Goal: Task Accomplishment & Management: Use online tool/utility

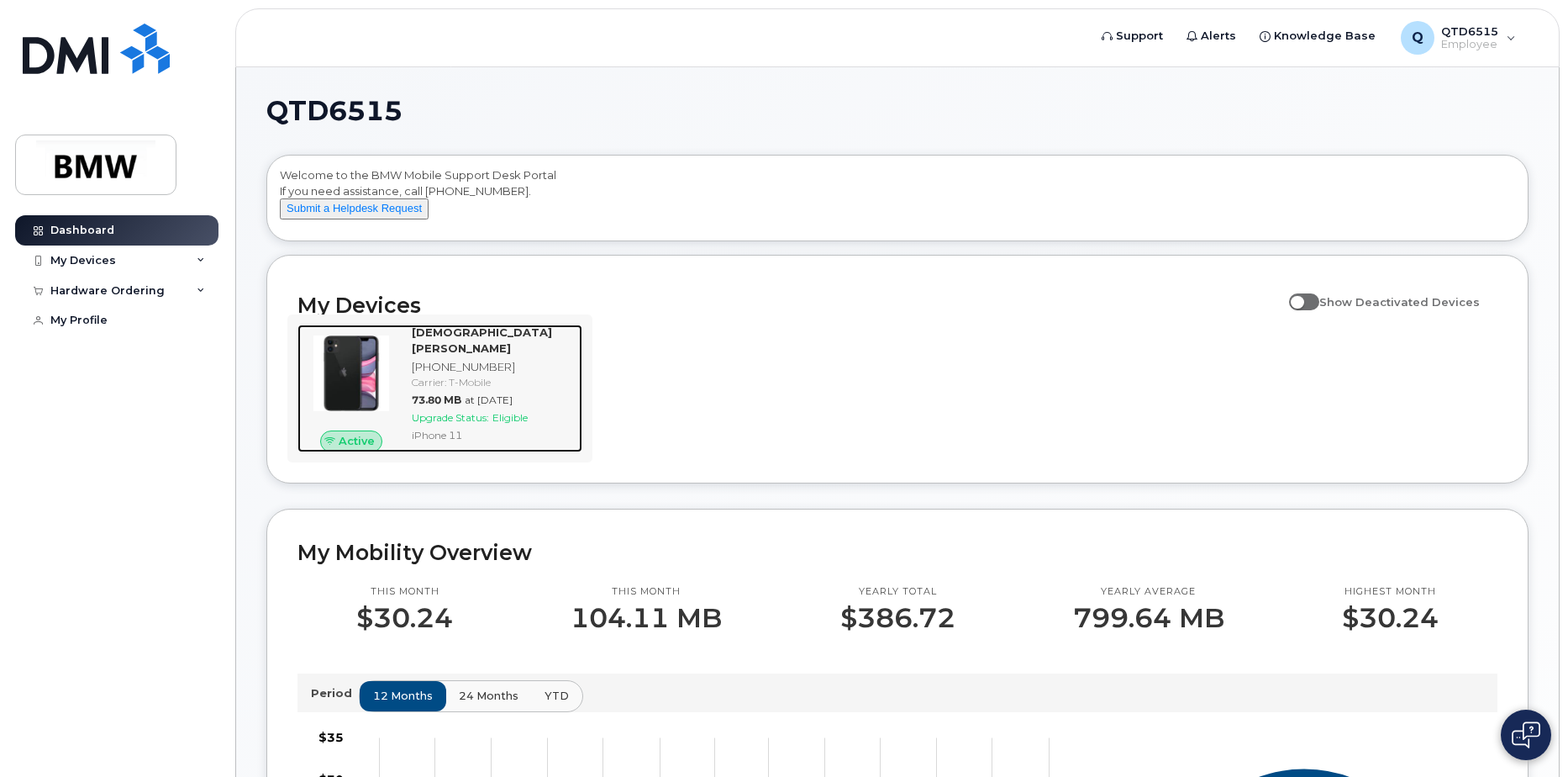
click at [443, 388] on div "Carrier: T-Mobile" at bounding box center [493, 381] width 164 height 14
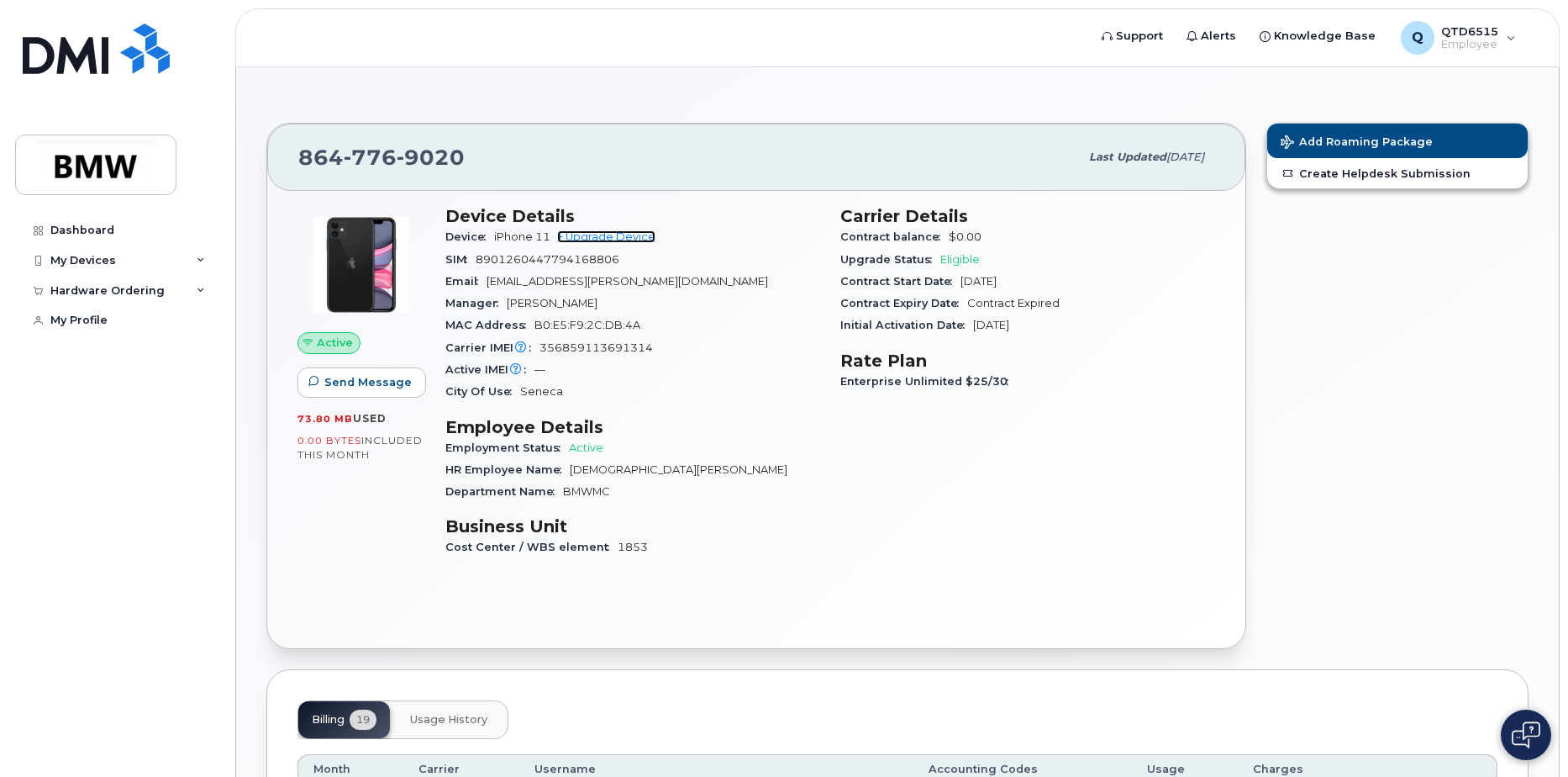
click at [631, 233] on link "+ Upgrade Device" at bounding box center [606, 237] width 98 height 12
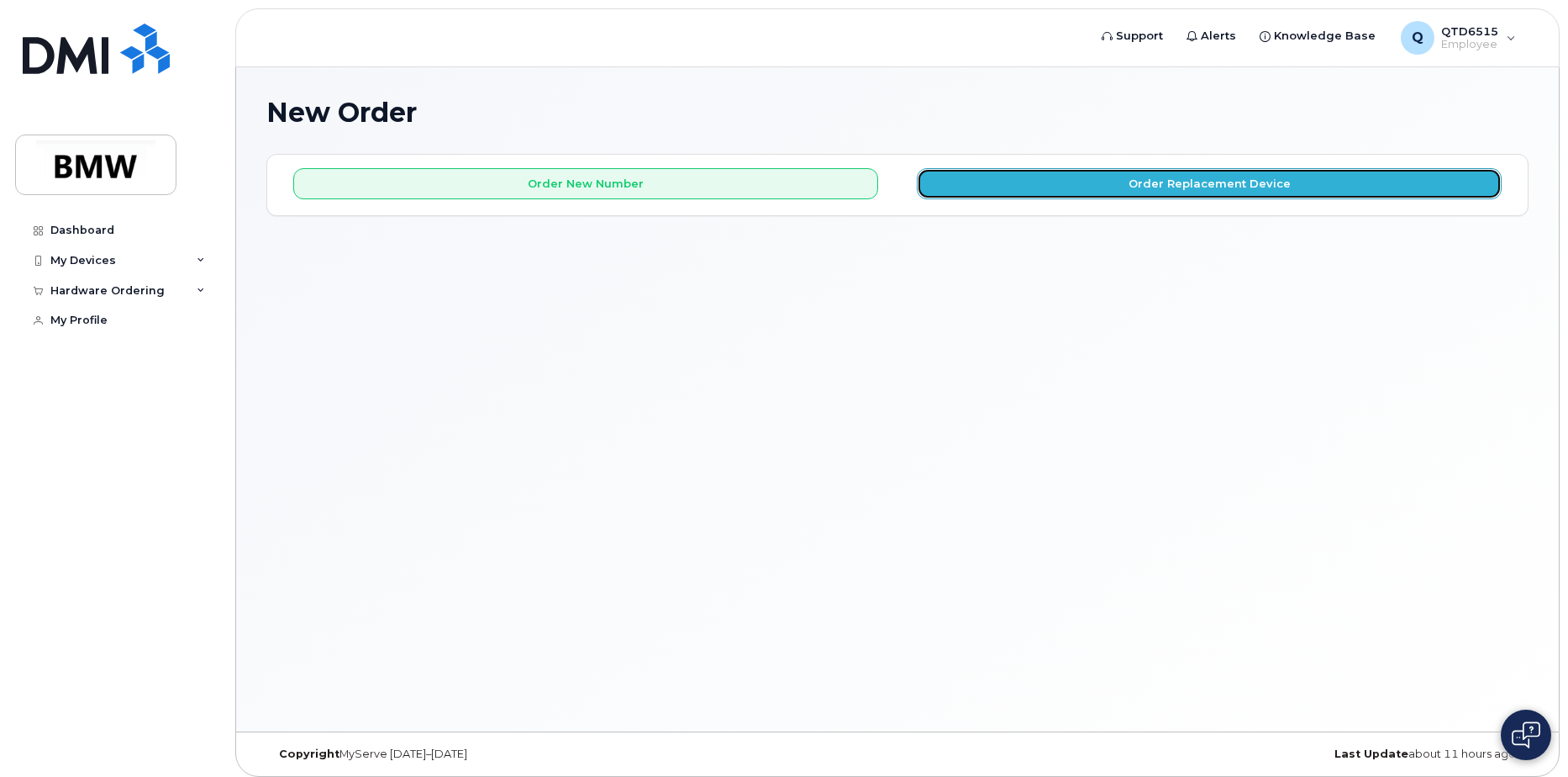
click at [1233, 174] on button "Order Replacement Device" at bounding box center [1209, 183] width 585 height 31
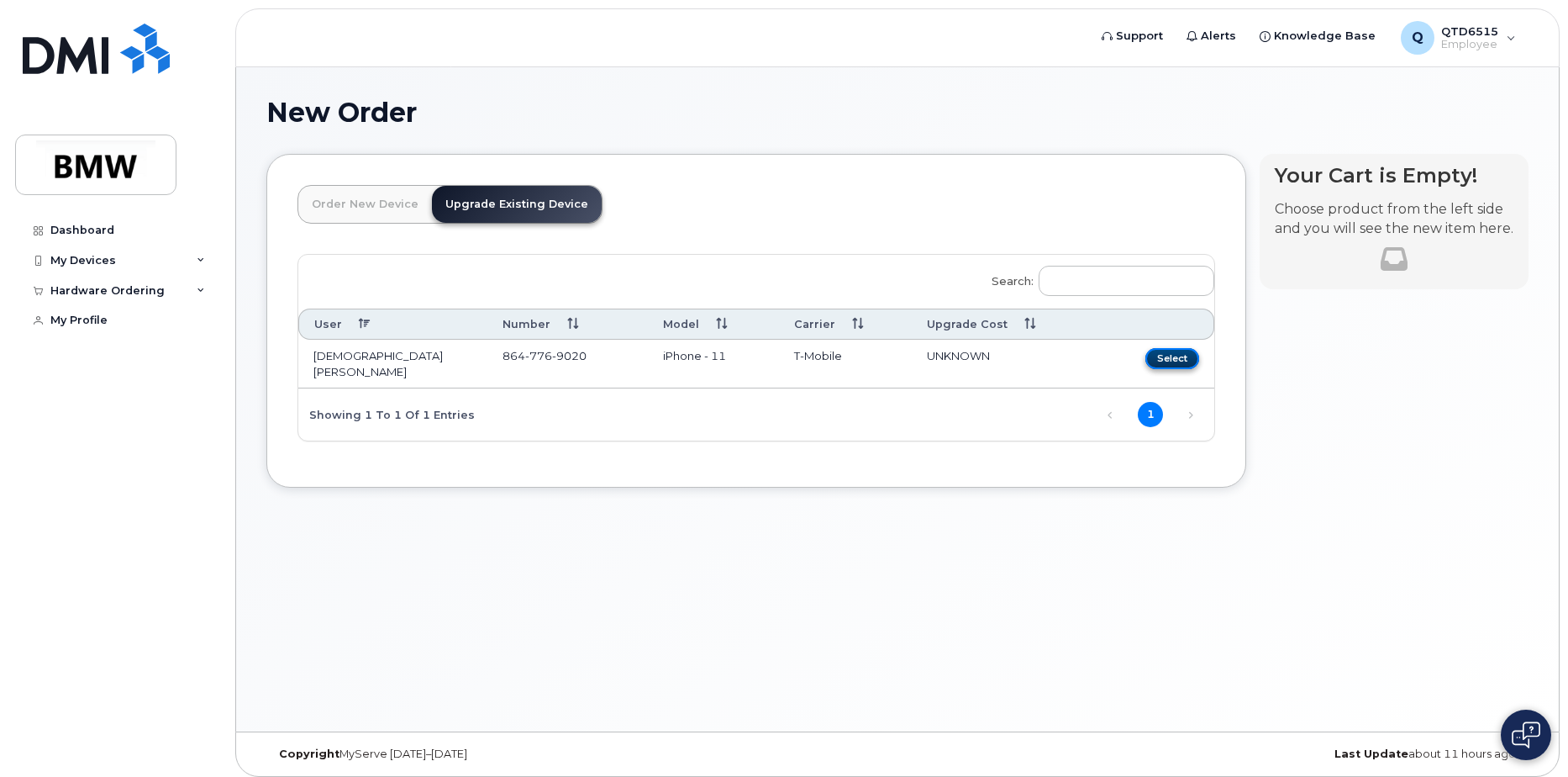
click at [1176, 361] on button "Select" at bounding box center [1171, 359] width 53 height 21
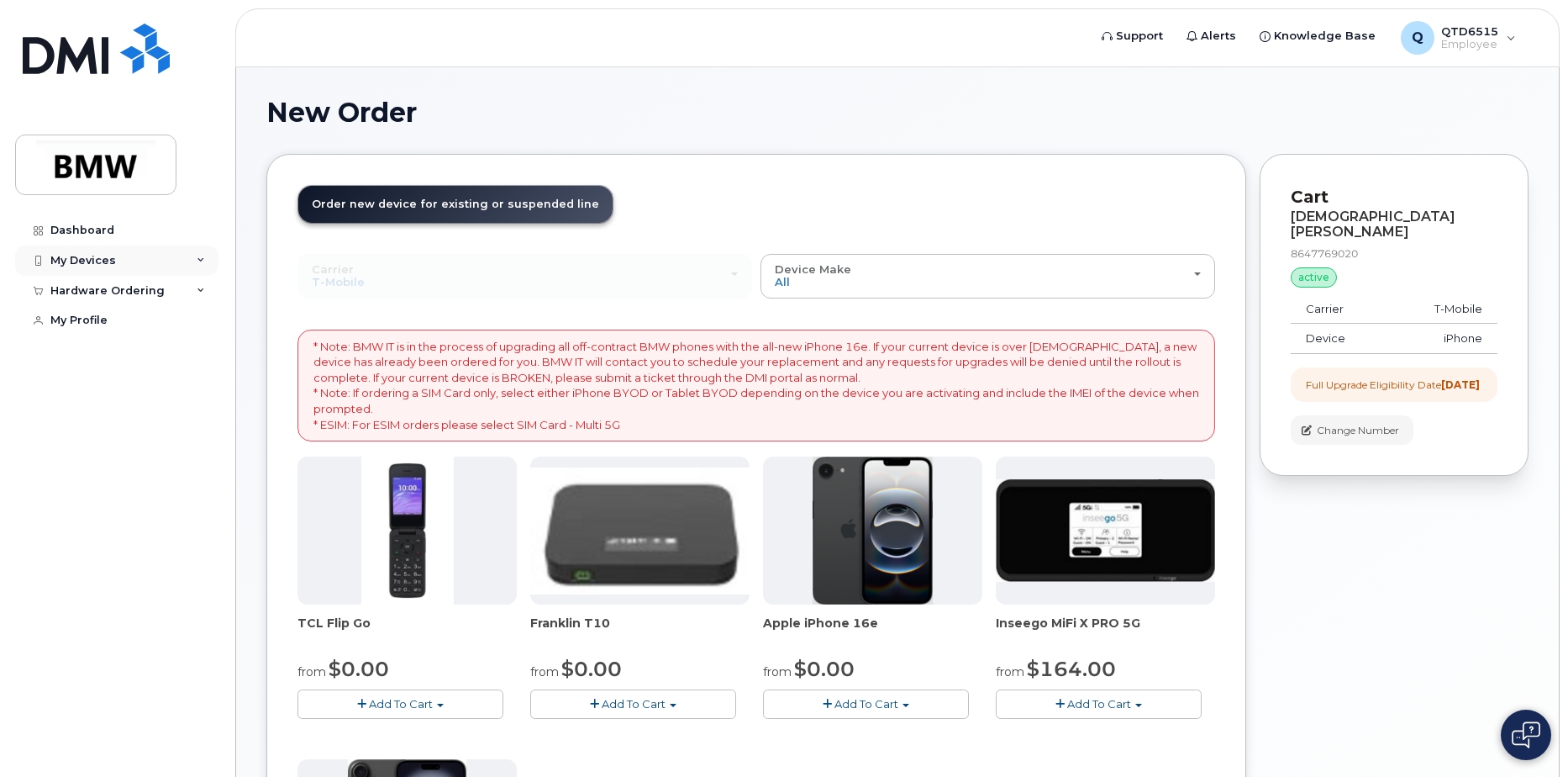
click at [118, 255] on div "My Devices" at bounding box center [117, 260] width 203 height 31
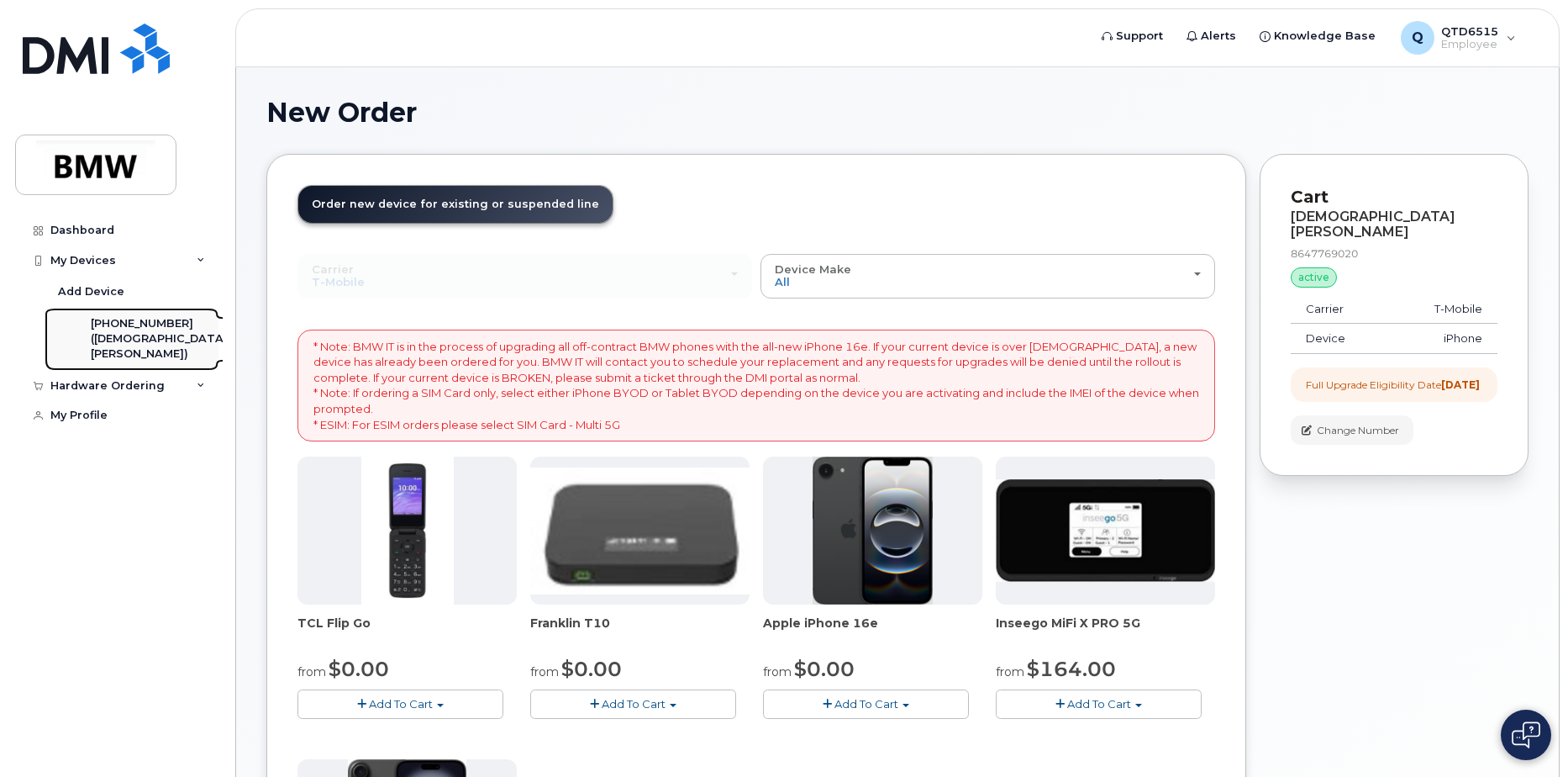
click at [115, 329] on div "[PHONE_NUMBER]" at bounding box center [160, 323] width 137 height 15
